Goal: Find specific page/section: Find specific page/section

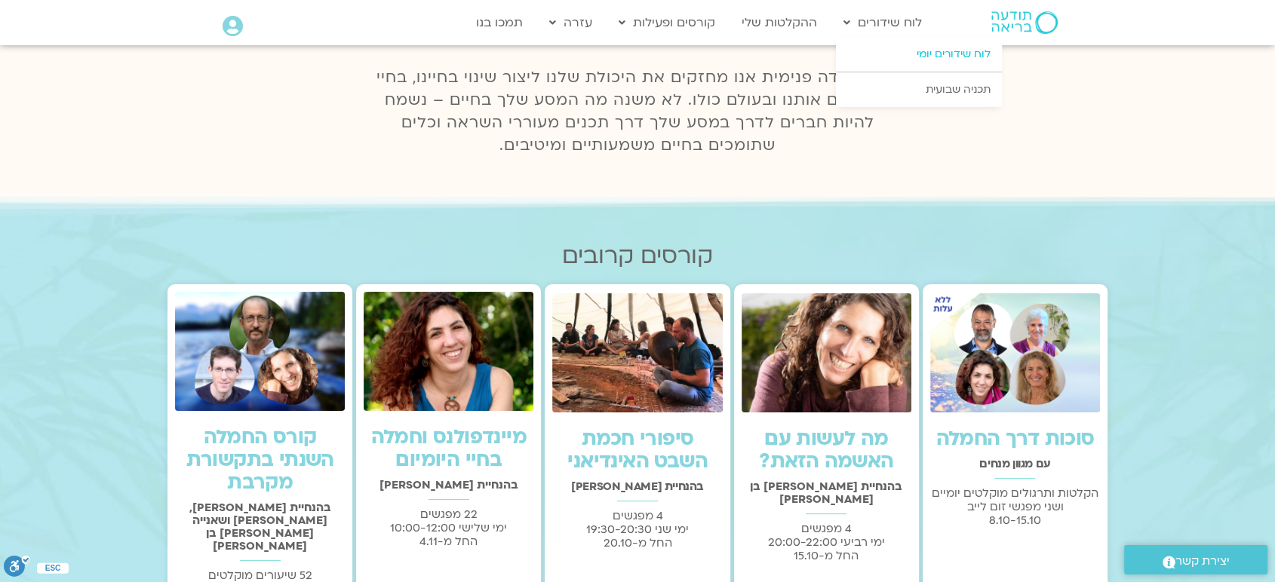
click at [925, 49] on link "לוח שידורים יומי" at bounding box center [919, 54] width 166 height 35
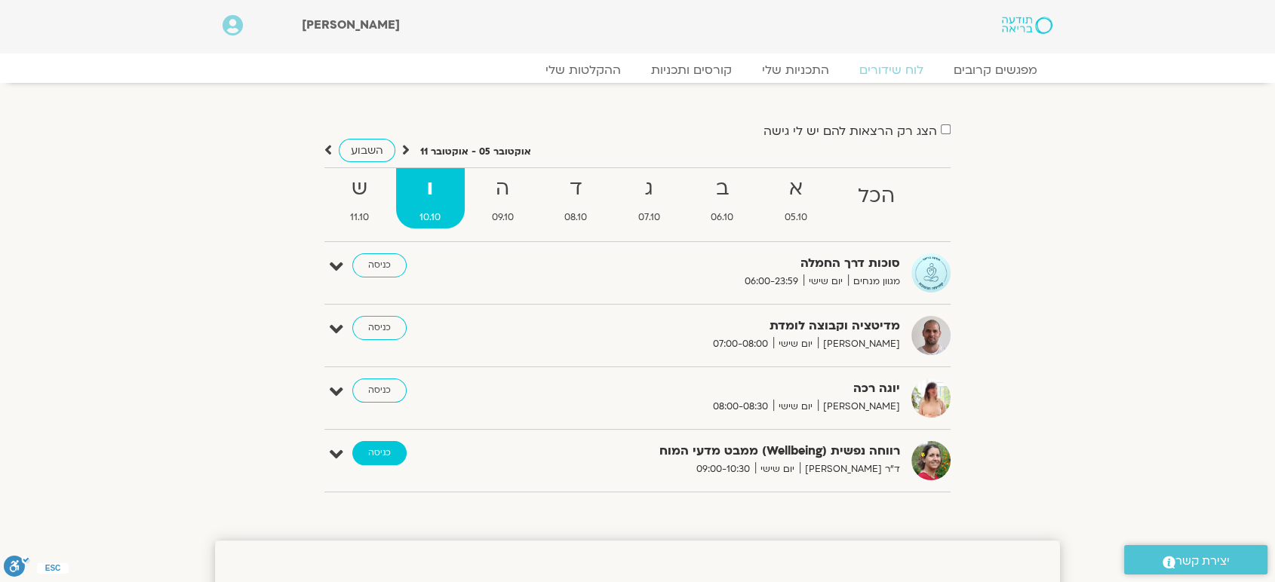
click at [382, 445] on link "כניסה" at bounding box center [379, 453] width 54 height 24
